Goal: Ask a question

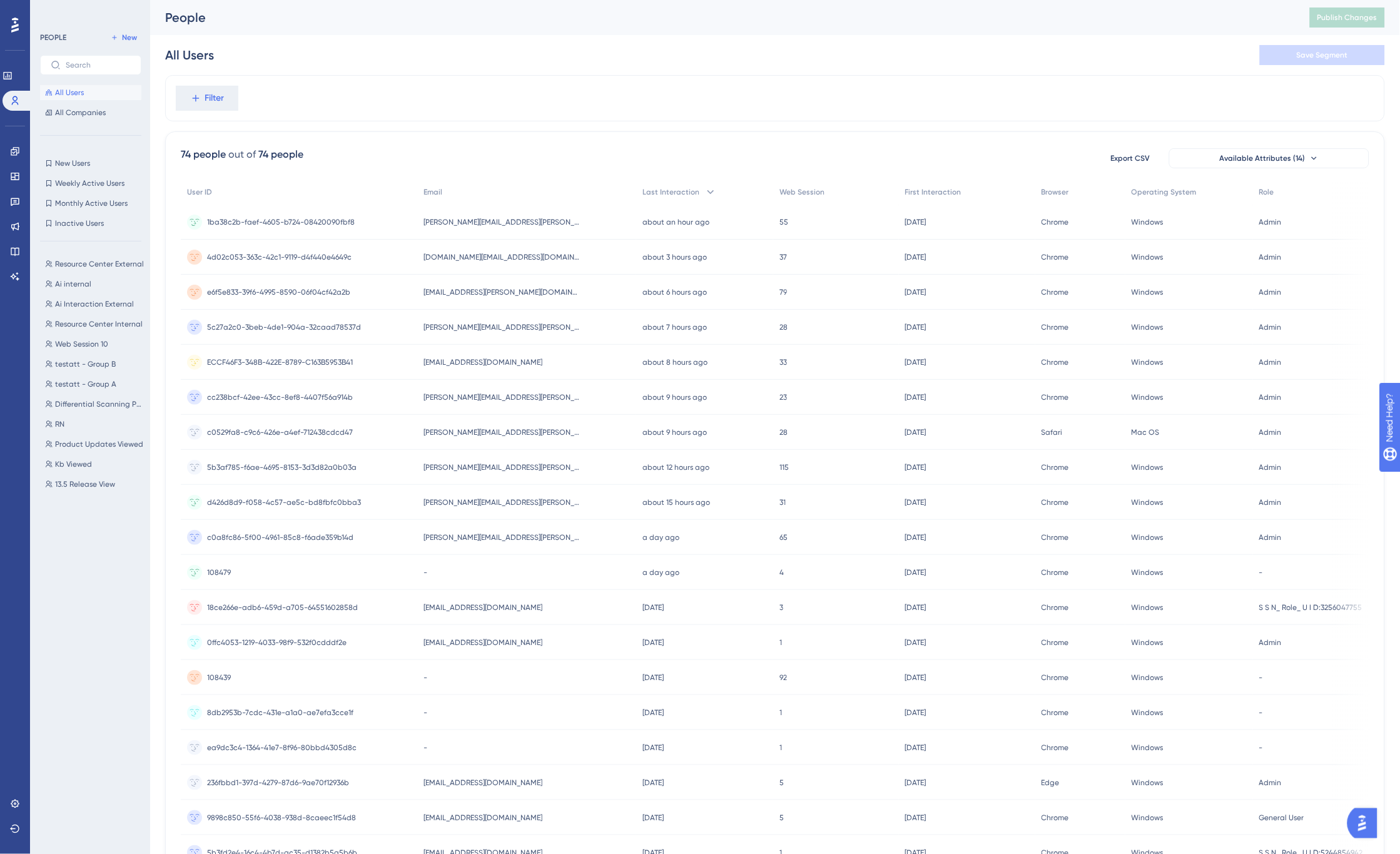
click at [1369, 818] on img "Open AI Assistant Launcher" at bounding box center [1362, 823] width 22 height 22
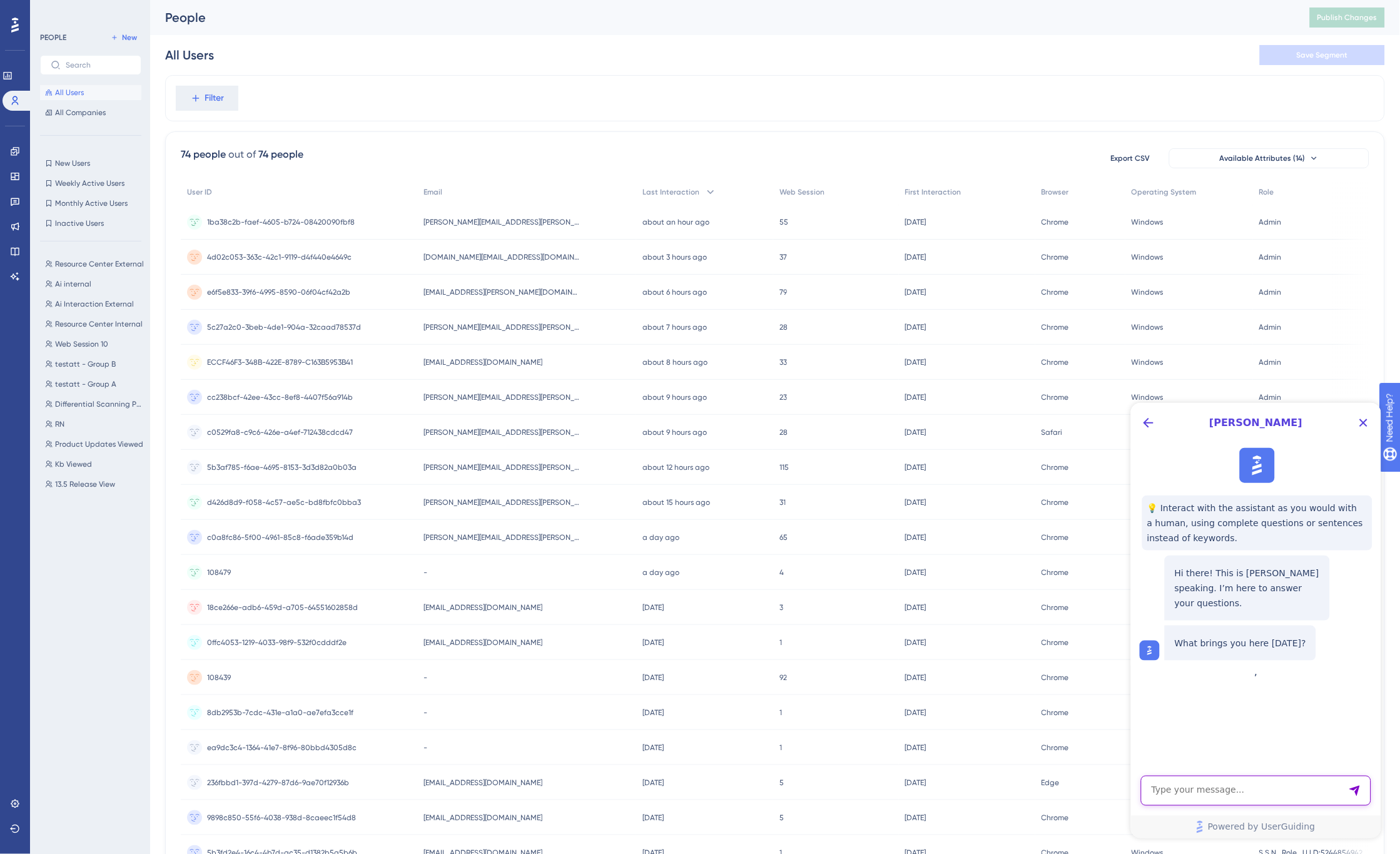
click at [1232, 793] on textarea "AI Assistant Text Input" at bounding box center [1256, 789] width 230 height 30
type textarea "Hi, I have a page in my SaaS application where the tooltips will not remain fix…"
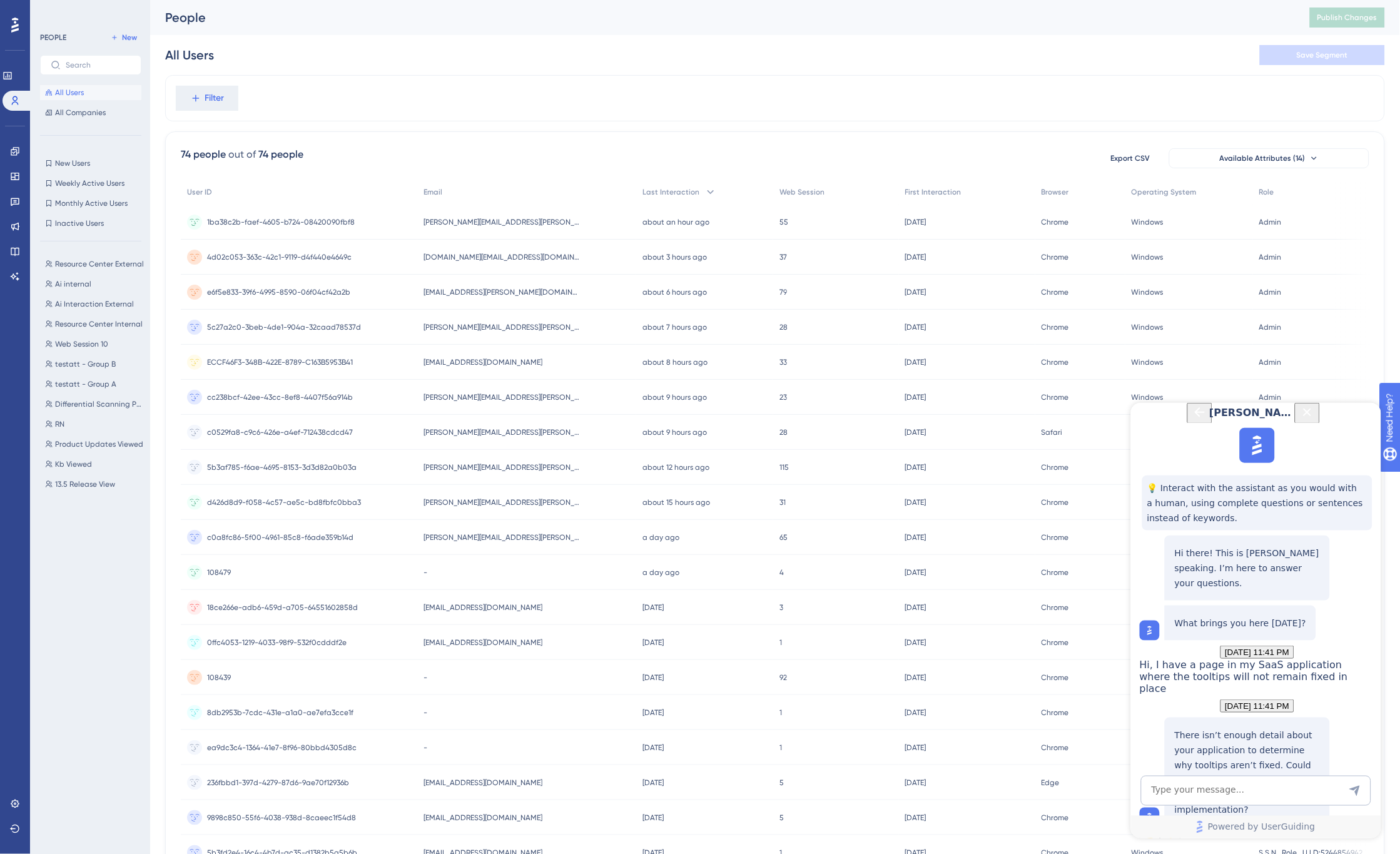
scroll to position [139, 0]
click at [1226, 779] on textarea "AI Assistant Text Input" at bounding box center [1256, 789] width 230 height 30
type textarea "I am using UserGuiding's tooltips"
click at [1220, 793] on textarea "AI Assistant Text Input" at bounding box center [1256, 789] width 230 height 30
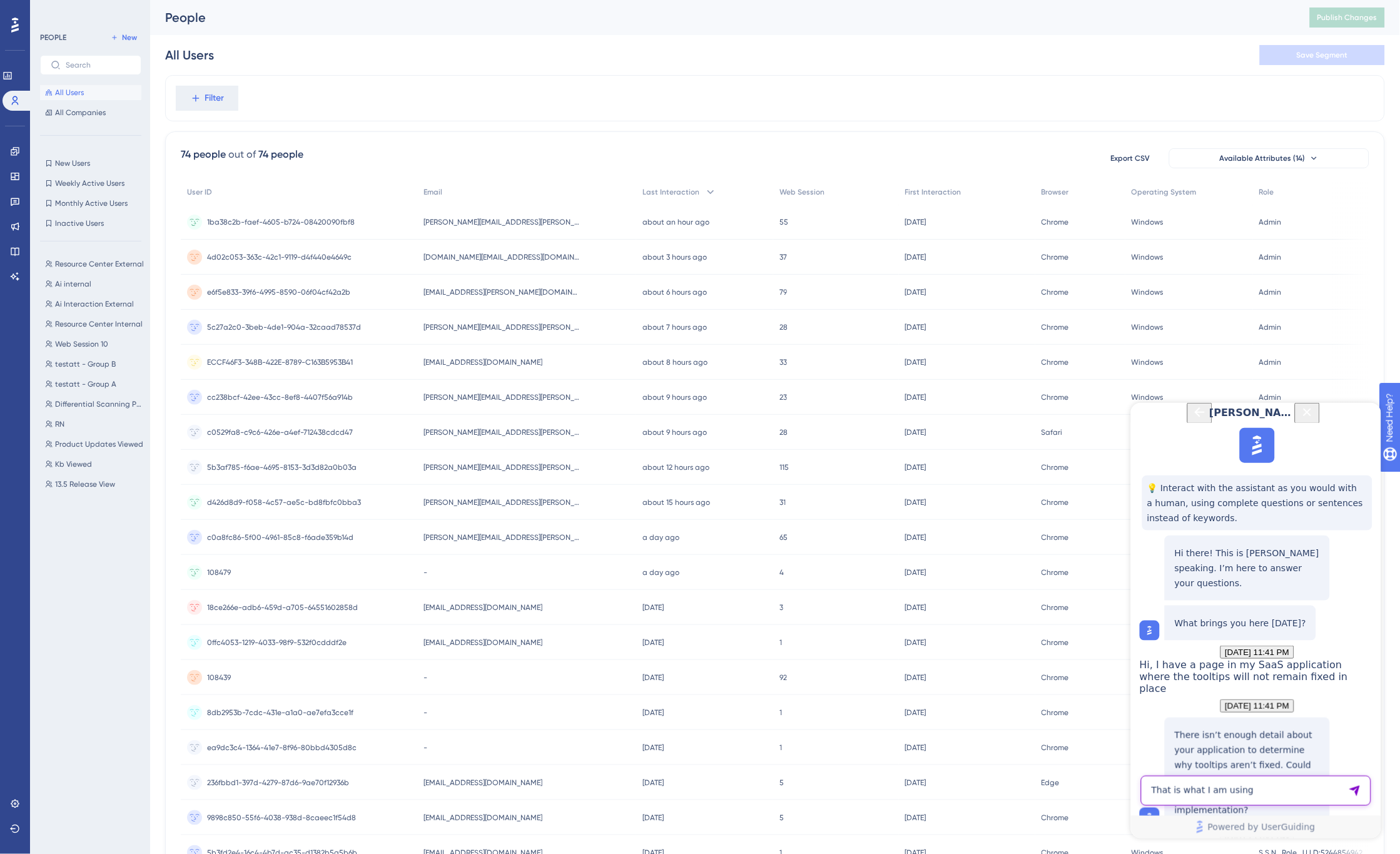
type textarea "That is what I am using"
click at [1220, 793] on textarea "AI Assistant Text Input" at bounding box center [1256, 789] width 230 height 30
type textarea "The tooltips are in a fixed position to start, but shift, and in most cases tak…"
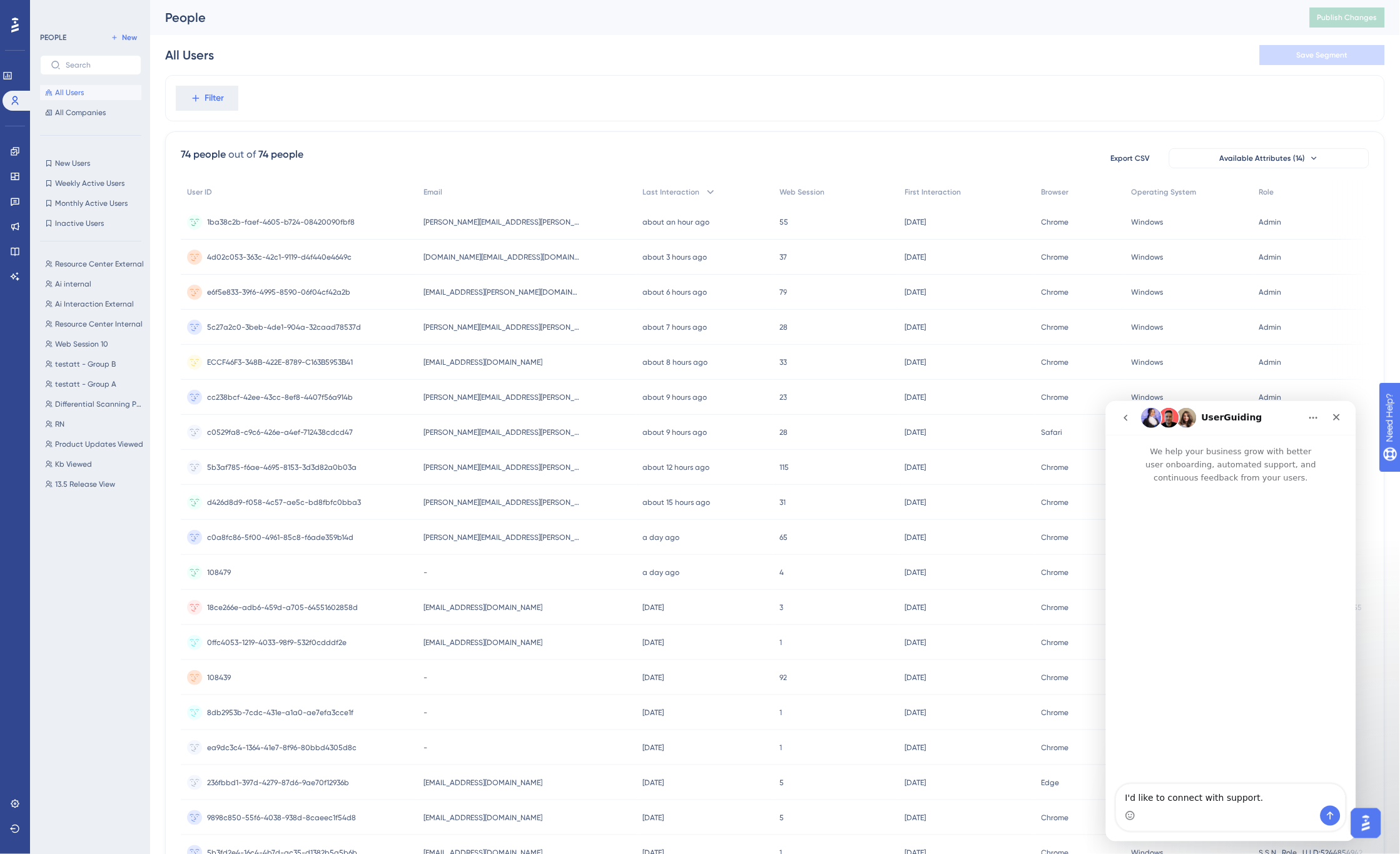
scroll to position [0, 0]
click at [1332, 814] on icon "Send a message…" at bounding box center [1330, 815] width 10 height 10
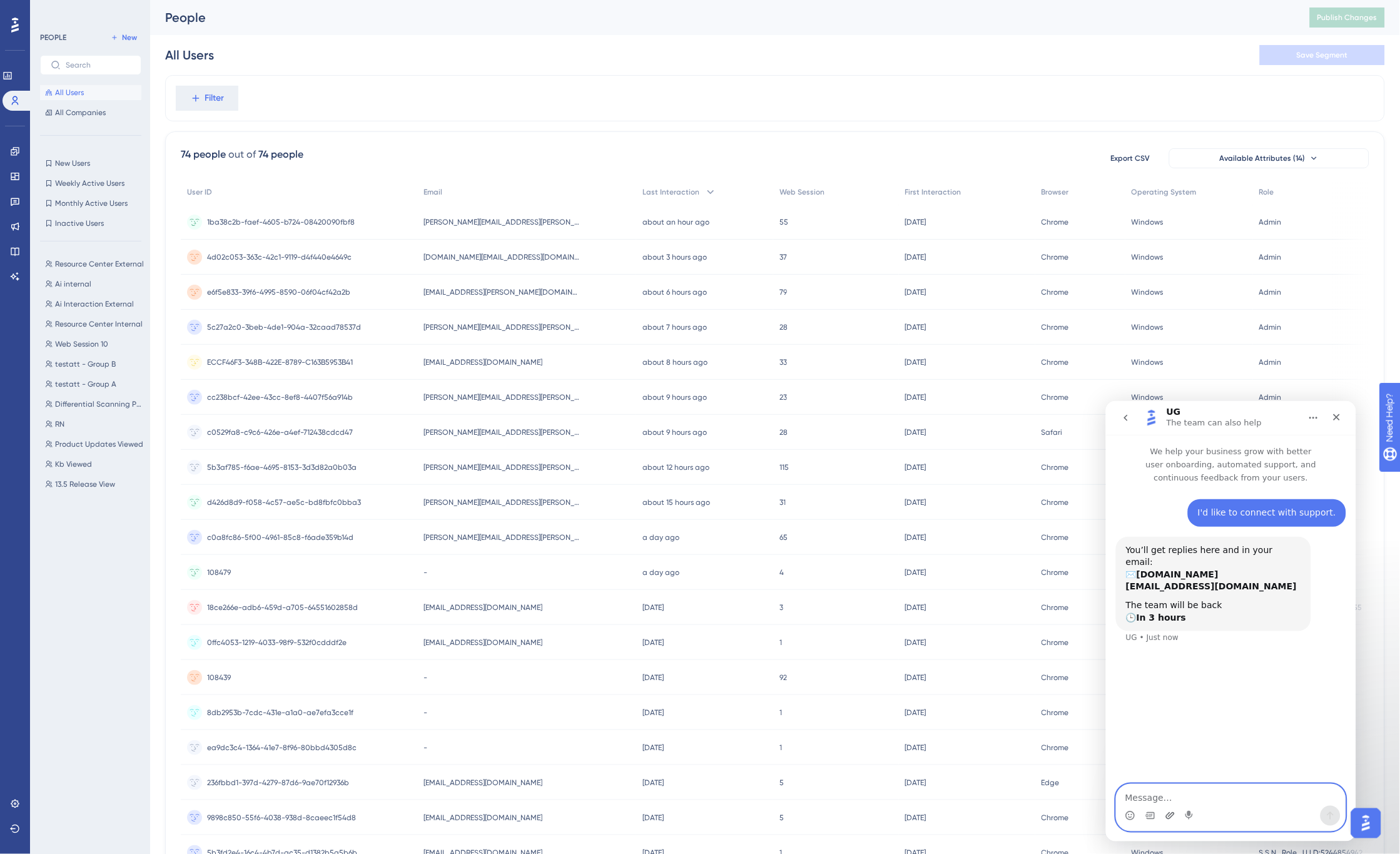
click at [1169, 813] on icon "Upload attachment" at bounding box center [1170, 815] width 10 height 10
type textarea "g"
type textarea "Hi, my problem is shown within the attached video"
